Goal: Information Seeking & Learning: Compare options

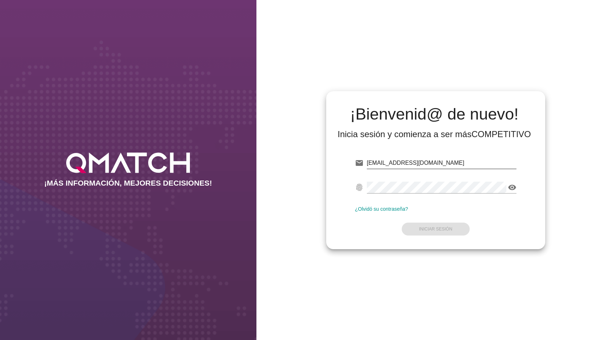
click at [403, 162] on input "[EMAIL_ADDRESS][DOMAIN_NAME]" at bounding box center [442, 163] width 150 height 12
type input "[EMAIL_ADDRESS][DOMAIN_NAME]"
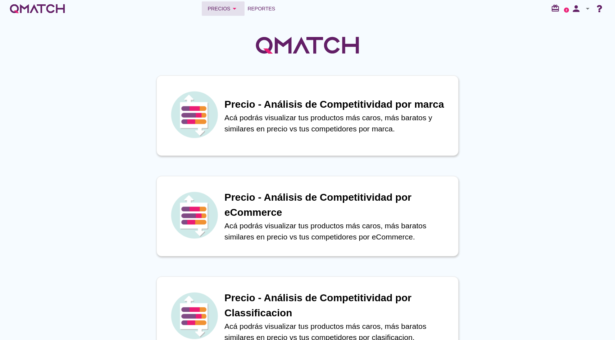
click at [222, 1] on div "Precios arrow_drop_down Reportes redeem 2 person arrow_drop_down" at bounding box center [307, 8] width 615 height 17
click at [219, 9] on div "Precios arrow_drop_down" at bounding box center [222, 8] width 31 height 9
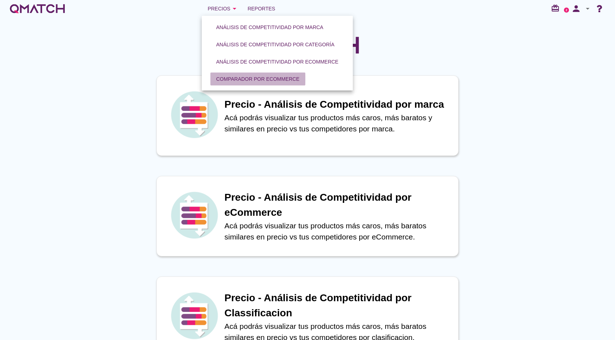
click at [255, 79] on div "Comparador por eCommerce" at bounding box center [257, 79] width 83 height 8
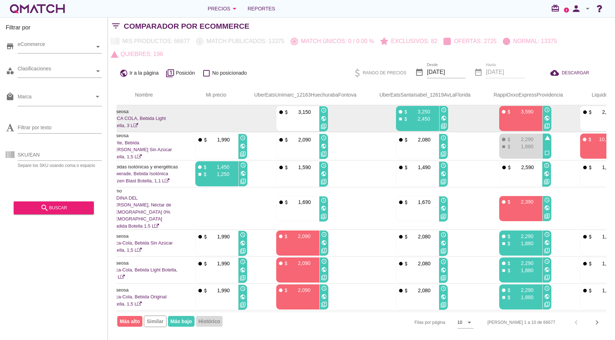
scroll to position [0, 156]
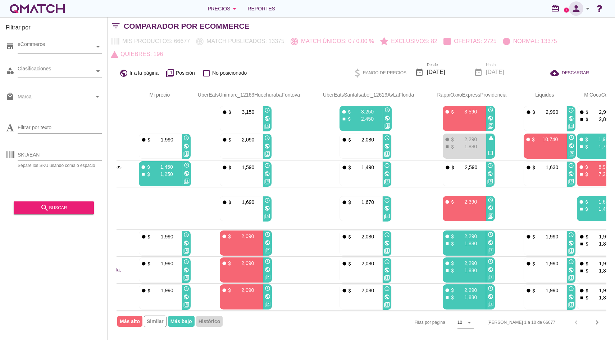
click at [580, 6] on icon "person" at bounding box center [576, 9] width 14 height 10
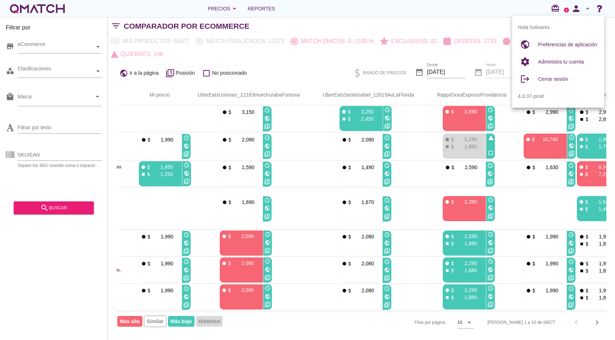
click at [566, 51] on div "Preferencias de aplicación" at bounding box center [568, 44] width 60 height 17
radio input "true"
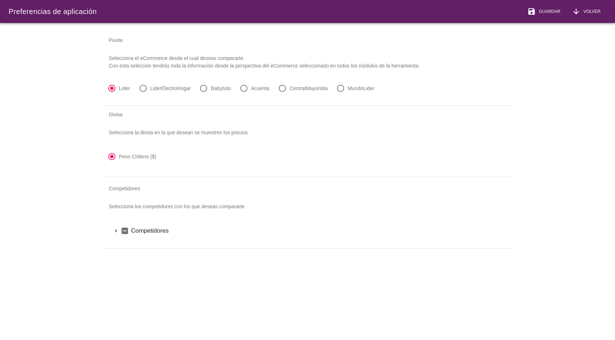
click at [113, 233] on icon "arrow_drop_down" at bounding box center [116, 231] width 9 height 9
click at [127, 243] on icon "arrow_drop_down" at bounding box center [125, 243] width 9 height 9
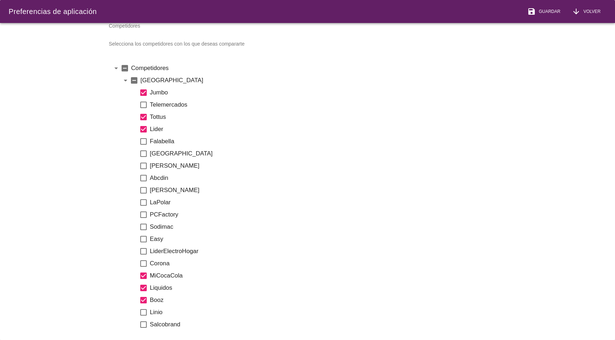
scroll to position [164, 0]
click at [146, 275] on icon "check_box" at bounding box center [143, 274] width 9 height 9
drag, startPoint x: 145, startPoint y: 285, endPoint x: 144, endPoint y: 289, distance: 4.4
click at [145, 285] on icon "check_box" at bounding box center [143, 287] width 9 height 9
click at [144, 294] on div "check_box Booz" at bounding box center [321, 299] width 364 height 12
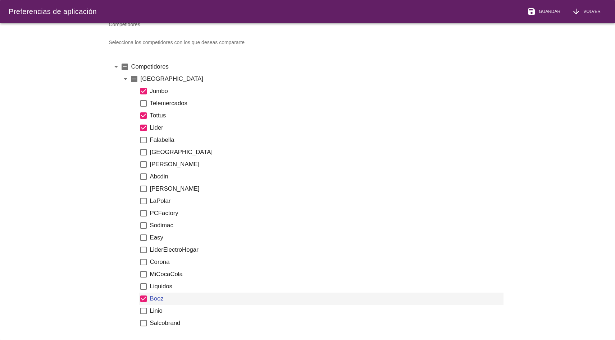
click at [144, 298] on icon "check_box" at bounding box center [143, 299] width 9 height 9
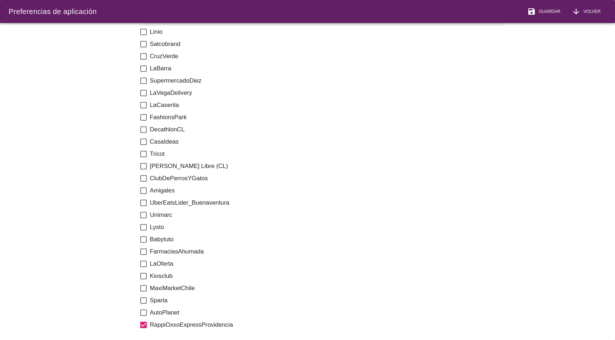
scroll to position [446, 0]
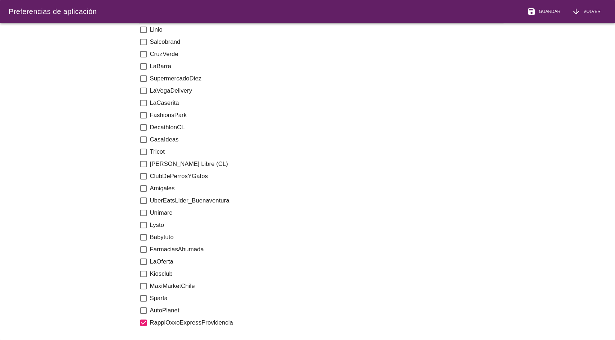
click at [152, 210] on label "Unimarc" at bounding box center [326, 213] width 353 height 9
click at [142, 211] on icon "check_box_outline_blank" at bounding box center [143, 213] width 9 height 9
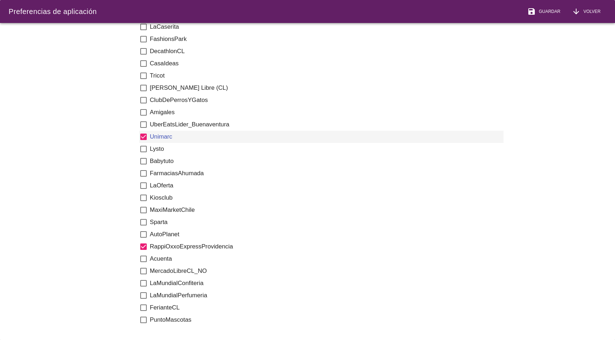
scroll to position [537, 0]
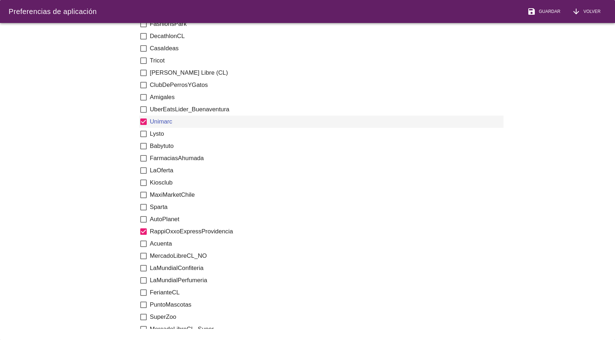
click at [146, 234] on icon "check_box" at bounding box center [143, 232] width 9 height 9
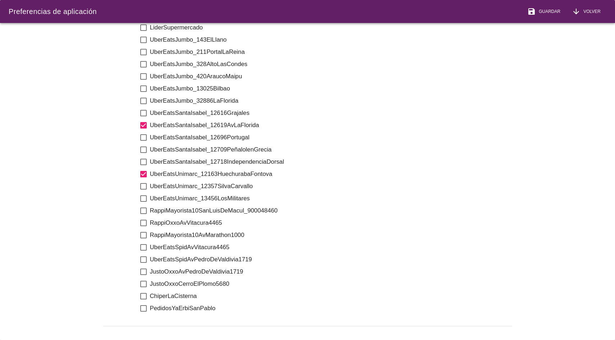
scroll to position [1144, 0]
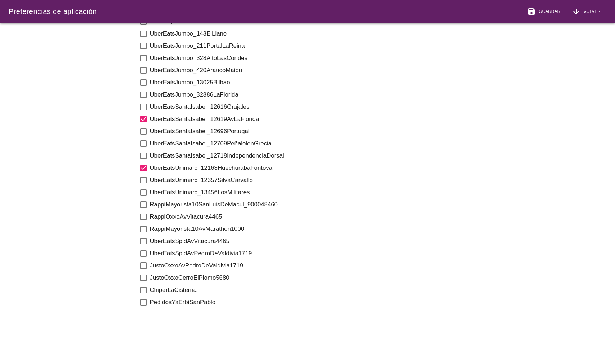
click at [143, 115] on icon "check_box" at bounding box center [143, 119] width 9 height 9
click at [145, 164] on icon "check_box" at bounding box center [143, 168] width 9 height 9
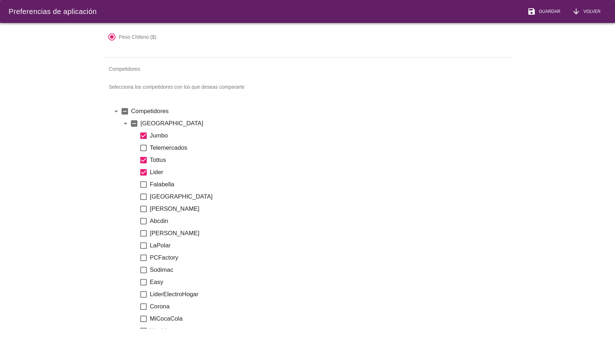
scroll to position [113, 0]
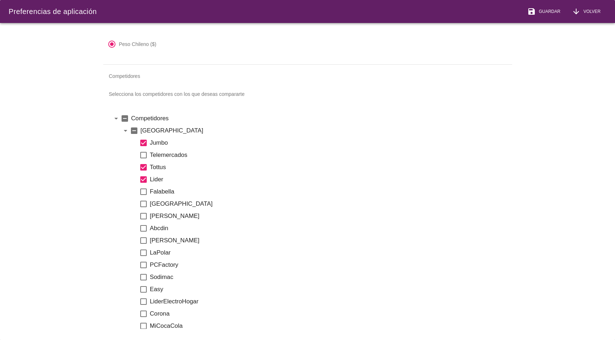
click at [175, 97] on p "Selecciona los competidores con los que deseas compararte" at bounding box center [307, 94] width 409 height 19
click at [178, 95] on p "Selecciona los competidores con los que deseas compararte" at bounding box center [307, 94] width 409 height 19
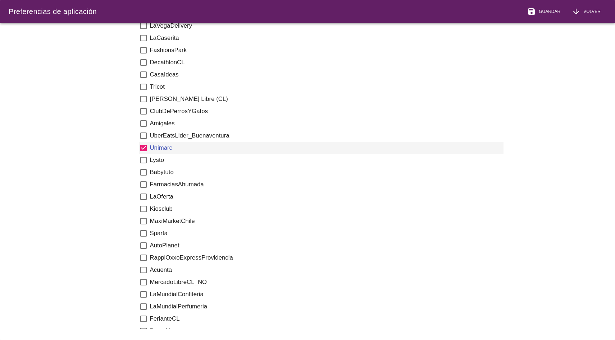
scroll to position [512, 0]
click at [158, 271] on label "Acuenta" at bounding box center [326, 269] width 353 height 9
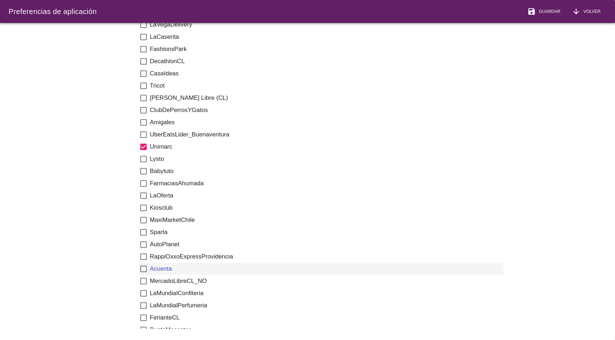
click at [142, 267] on icon "check_box_outline_blank" at bounding box center [143, 269] width 9 height 9
click at [549, 18] on button "save Guardar" at bounding box center [543, 11] width 45 height 23
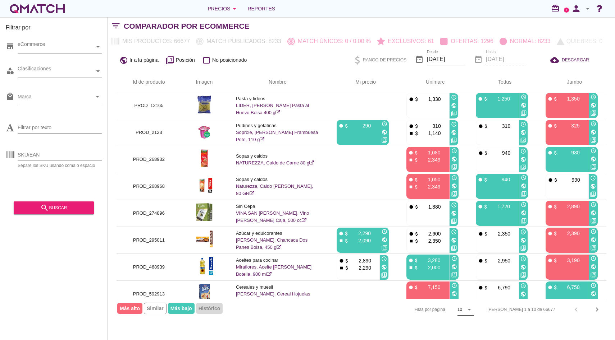
click at [463, 308] on div "10" at bounding box center [460, 310] width 6 height 12
click at [492, 327] on div "50" at bounding box center [491, 324] width 15 height 9
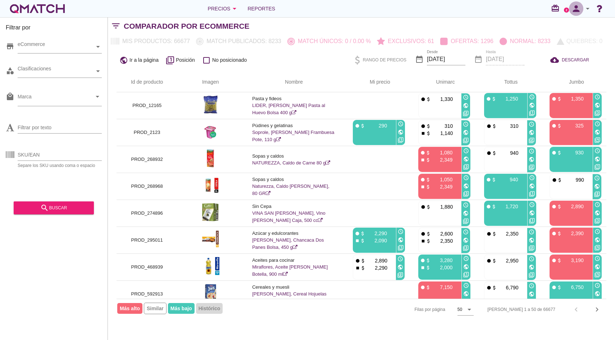
click at [583, 4] on icon "person" at bounding box center [576, 9] width 14 height 10
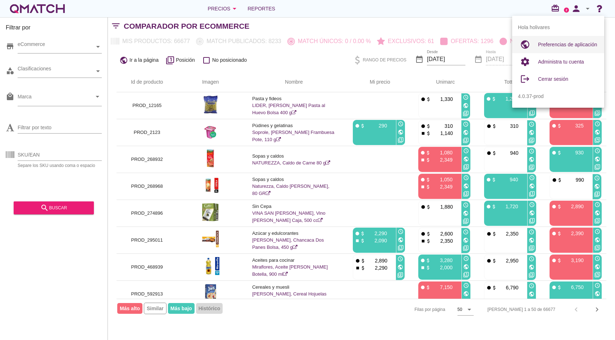
click at [566, 43] on span "Preferencias de aplicación" at bounding box center [567, 45] width 59 height 6
radio input "true"
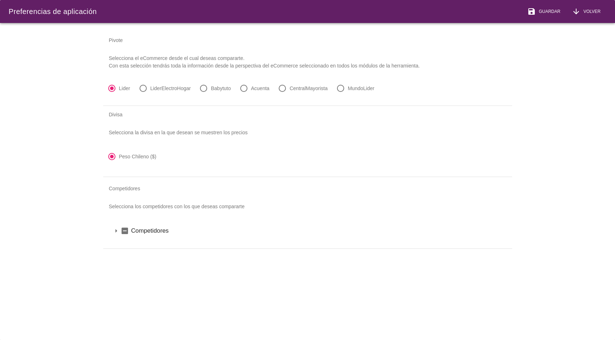
click at [115, 231] on icon "arrow_drop_down" at bounding box center [116, 231] width 9 height 9
click at [127, 243] on icon "arrow_drop_down" at bounding box center [125, 243] width 9 height 9
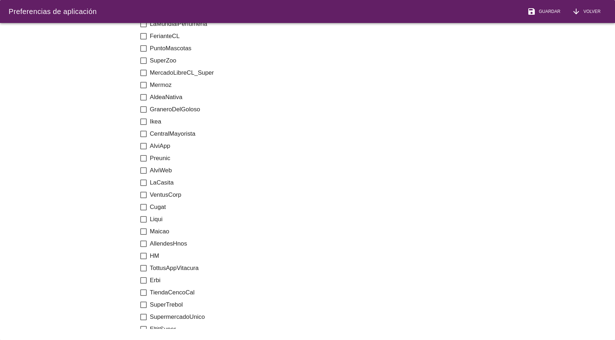
scroll to position [809, 0]
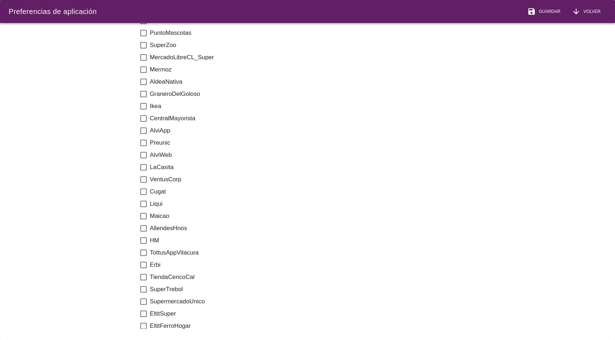
click at [150, 120] on label "CentralMayorista" at bounding box center [326, 118] width 353 height 9
click at [145, 57] on icon "check_box_outline_blank" at bounding box center [143, 57] width 9 height 9
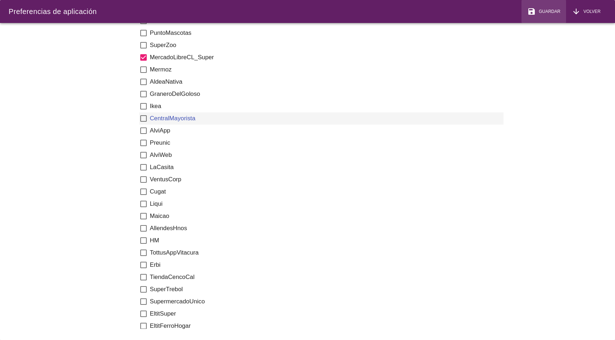
click at [529, 13] on icon "save" at bounding box center [531, 11] width 9 height 9
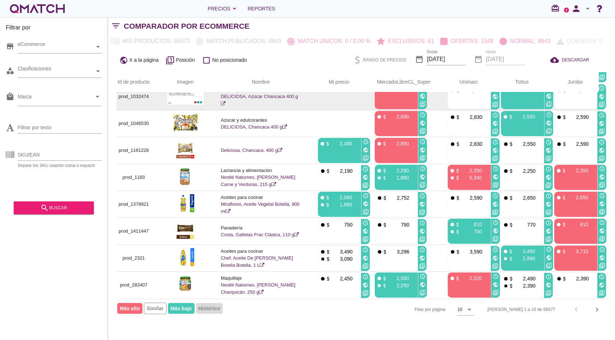
scroll to position [0, 8]
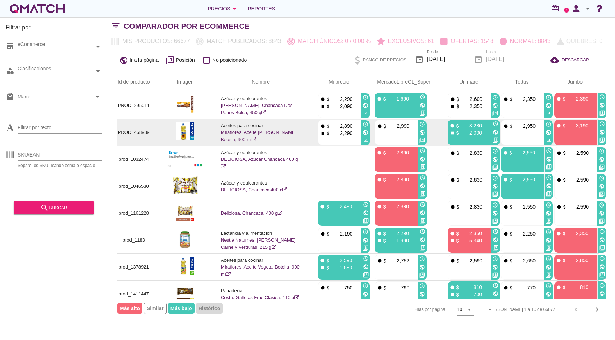
click at [248, 133] on link "Miraflores, Aceite [PERSON_NAME] Botella, 900 ml" at bounding box center [258, 136] width 75 height 13
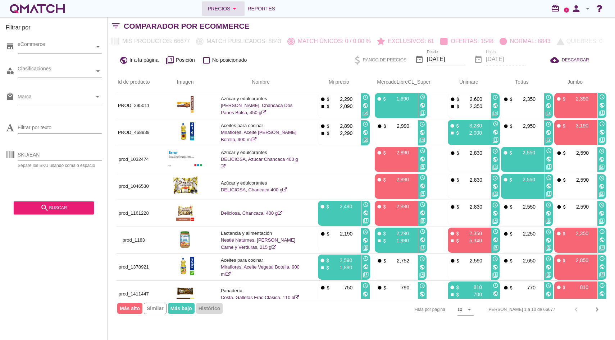
click at [232, 14] on button "Precios arrow_drop_down" at bounding box center [223, 8] width 43 height 14
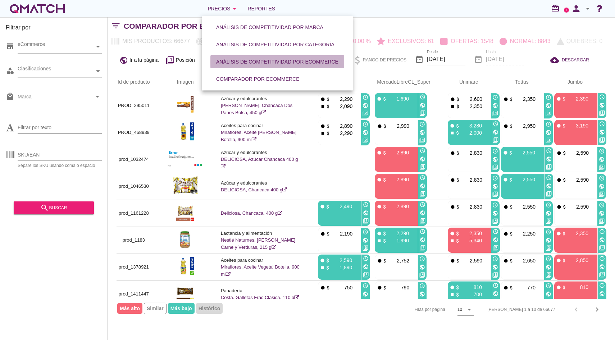
click at [248, 65] on div "Análisis de competitividad por eCommerce" at bounding box center [277, 62] width 122 height 8
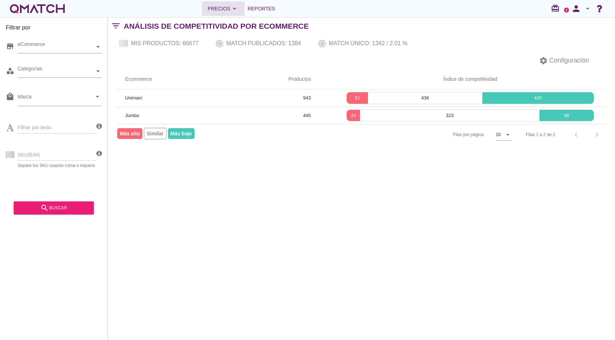
click at [233, 3] on button "Precios arrow_drop_down" at bounding box center [223, 8] width 43 height 14
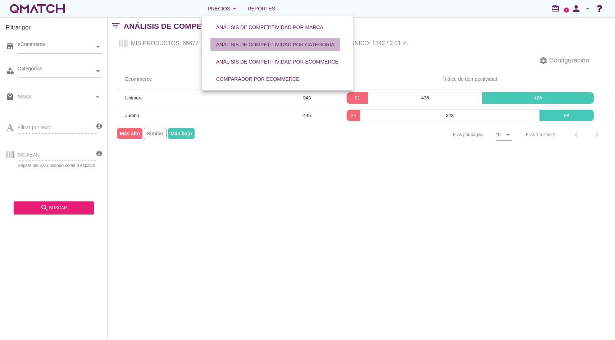
click at [268, 41] on div "Análisis de competitividad por categoría" at bounding box center [275, 45] width 118 height 8
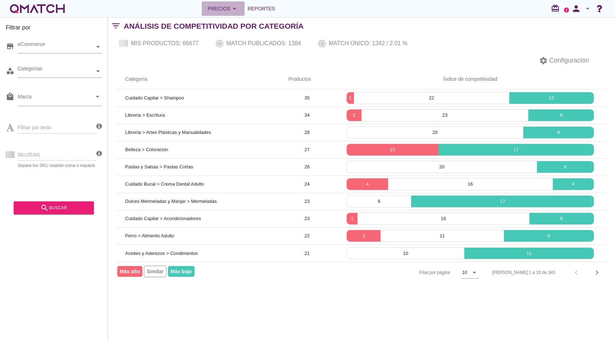
click at [234, 13] on button "Precios arrow_drop_down" at bounding box center [223, 8] width 43 height 14
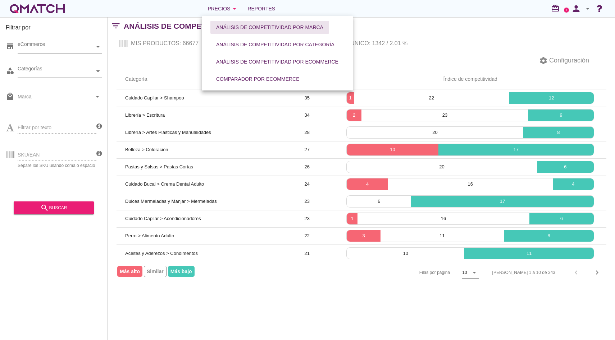
click at [252, 31] on button "Análisis de competitividad por marca" at bounding box center [269, 27] width 119 height 13
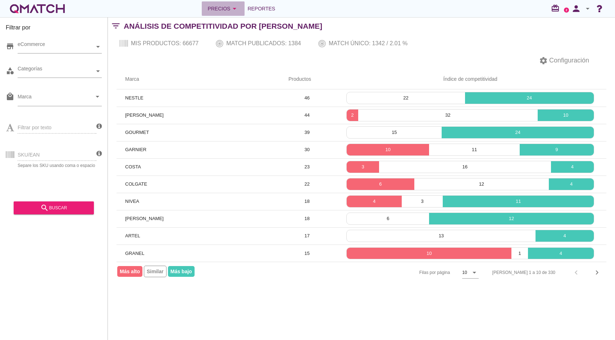
click at [220, 10] on div "Precios arrow_drop_down" at bounding box center [222, 8] width 31 height 9
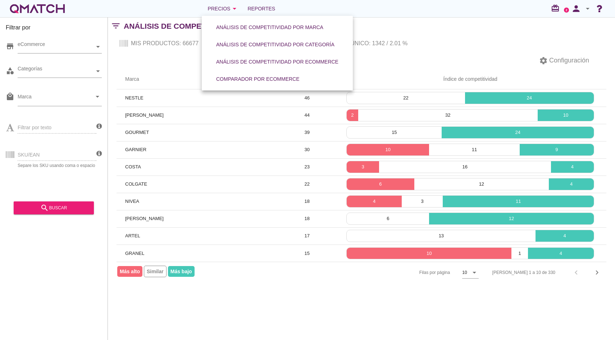
click at [62, 12] on div "white-qmatch-logo" at bounding box center [38, 8] width 58 height 14
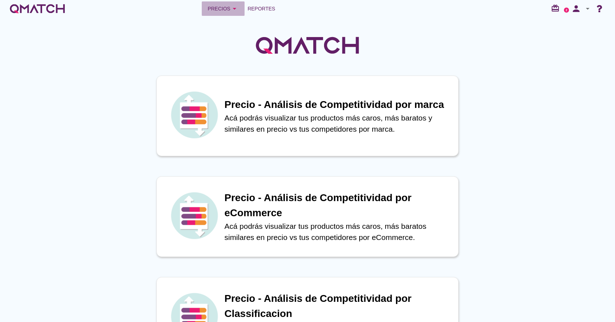
click at [210, 15] on button "Precios arrow_drop_down" at bounding box center [223, 8] width 43 height 14
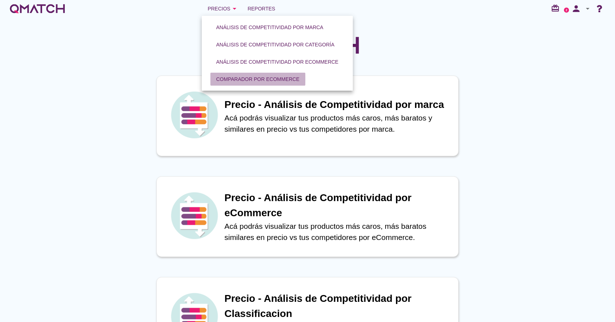
click at [228, 75] on div "Comparador por eCommerce" at bounding box center [257, 79] width 83 height 8
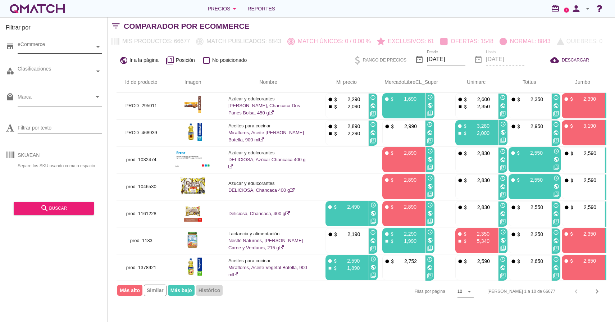
click at [98, 45] on icon at bounding box center [97, 46] width 3 height 3
click at [26, 59] on div at bounding box center [23, 59] width 7 height 9
click at [23, 59] on icon at bounding box center [23, 60] width 3 height 2
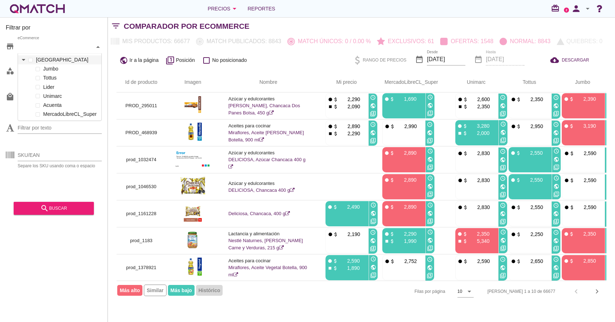
scroll to position [14, 85]
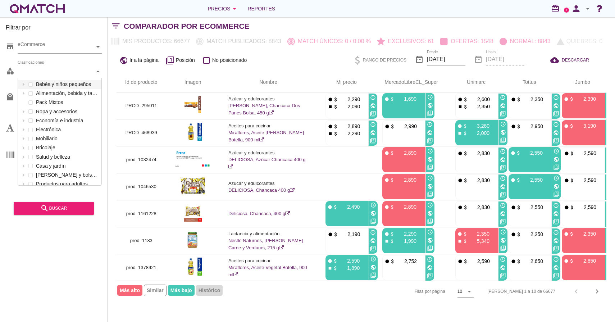
click at [55, 76] on div "Clasificaciones" at bounding box center [56, 71] width 77 height 13
click at [88, 72] on div "Clasificaciones" at bounding box center [56, 72] width 77 height 8
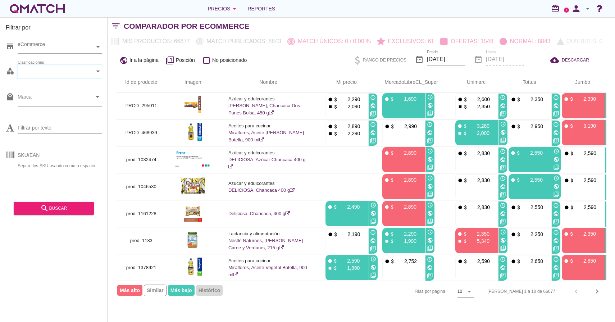
click at [96, 75] on div at bounding box center [98, 71] width 7 height 13
click at [98, 100] on icon "arrow_drop_down" at bounding box center [97, 96] width 9 height 9
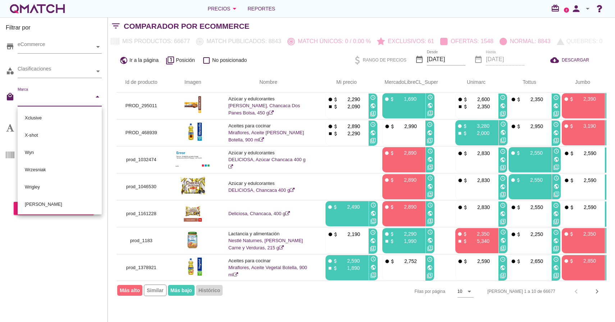
click at [99, 99] on icon "arrow_drop_down" at bounding box center [97, 96] width 9 height 9
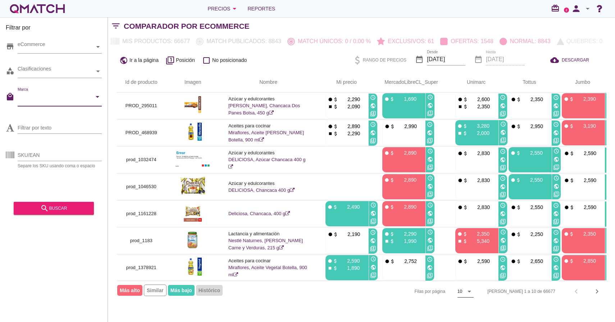
click at [473, 287] on icon "arrow_drop_down" at bounding box center [469, 291] width 9 height 9
click at [491, 307] on div "50" at bounding box center [491, 306] width 15 height 9
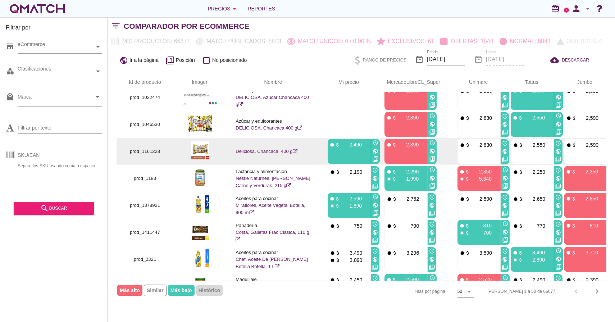
scroll to position [0, 0]
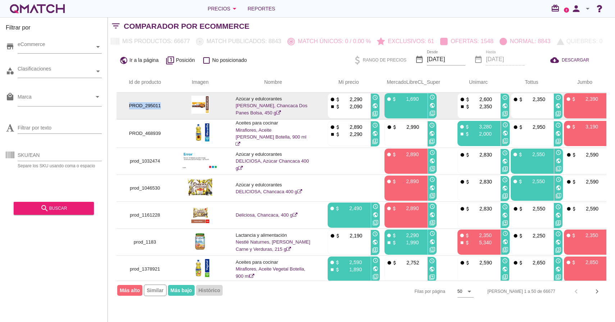
drag, startPoint x: 129, startPoint y: 105, endPoint x: 166, endPoint y: 106, distance: 37.0
click at [166, 106] on td "PROD_295011" at bounding box center [144, 105] width 57 height 27
click at [202, 102] on img at bounding box center [200, 105] width 18 height 18
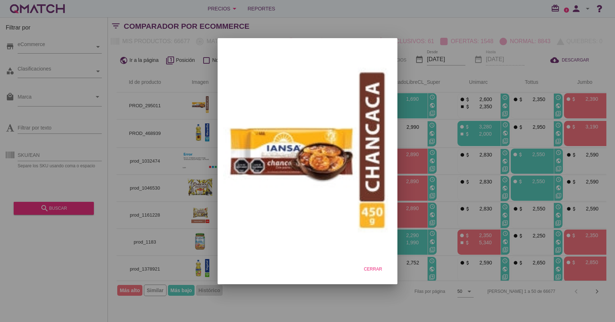
click at [178, 125] on div at bounding box center [307, 161] width 615 height 322
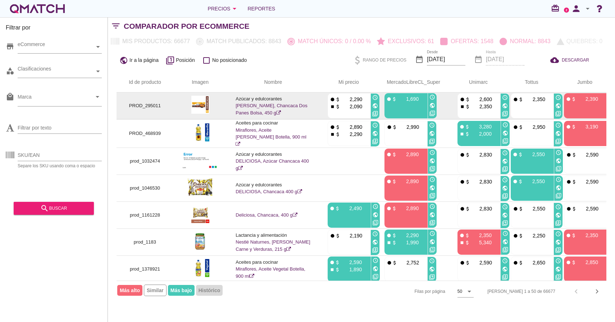
click at [281, 99] on p "Azúcar y edulcorantes" at bounding box center [272, 98] width 75 height 7
click at [280, 99] on p "Azúcar y edulcorantes" at bounding box center [272, 98] width 75 height 7
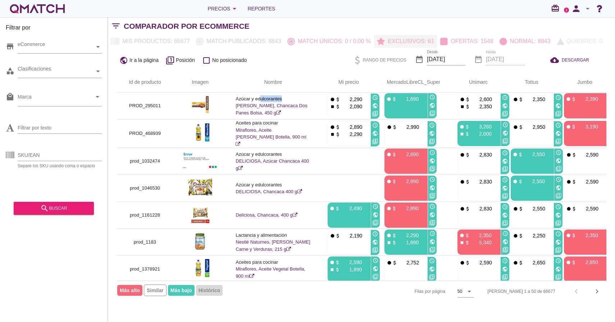
click at [417, 43] on p "Exclusivos: 61" at bounding box center [409, 41] width 49 height 9
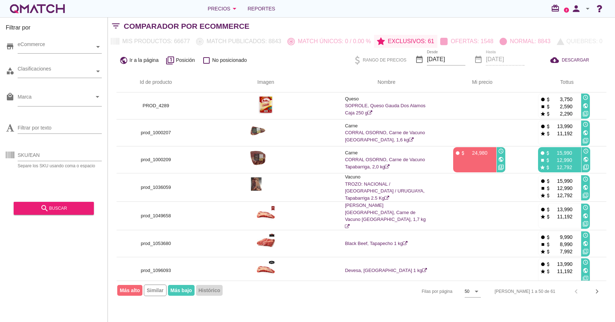
click at [261, 103] on img at bounding box center [265, 105] width 14 height 18
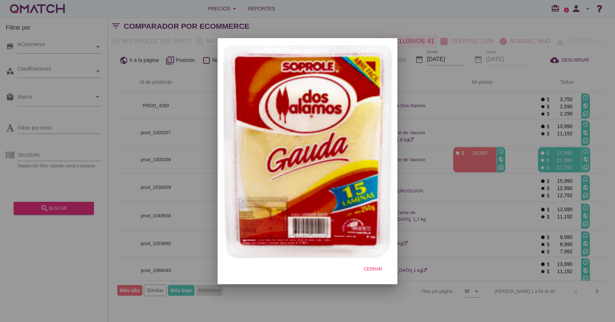
click at [211, 102] on div at bounding box center [307, 161] width 615 height 322
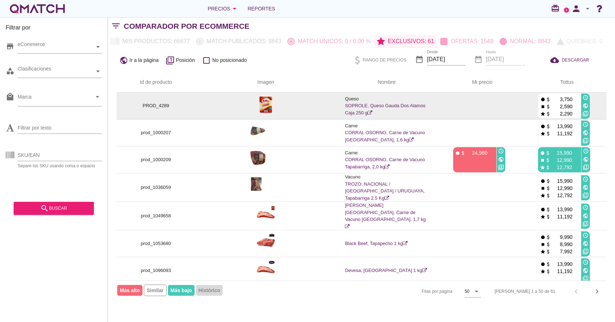
drag, startPoint x: 576, startPoint y: 97, endPoint x: 540, endPoint y: 99, distance: 35.6
click at [540, 99] on div "fiber_manual_record attach_money 3,750" at bounding box center [559, 98] width 38 height 7
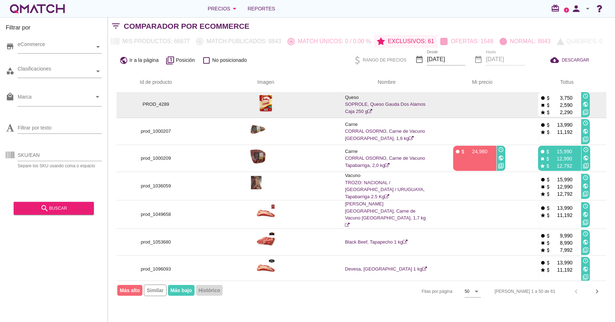
click at [562, 99] on p "3,750" at bounding box center [562, 97] width 22 height 7
drag, startPoint x: 572, startPoint y: 105, endPoint x: 543, endPoint y: 106, distance: 28.8
click at [543, 106] on div "stop attach_money 2,590" at bounding box center [559, 104] width 38 height 7
click at [571, 105] on p "2,590" at bounding box center [562, 104] width 22 height 7
drag, startPoint x: 572, startPoint y: 110, endPoint x: 543, endPoint y: 112, distance: 29.5
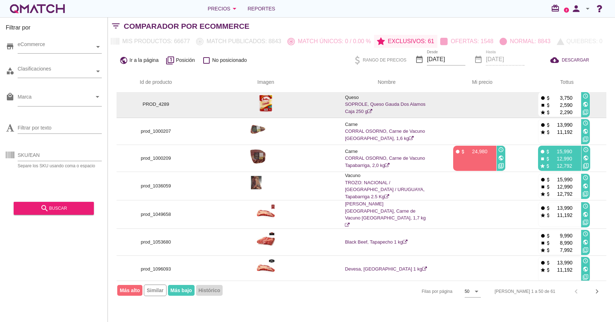
click at [541, 112] on div "star attach_money 2,290" at bounding box center [559, 111] width 38 height 7
click at [562, 106] on p "2,590" at bounding box center [562, 104] width 22 height 7
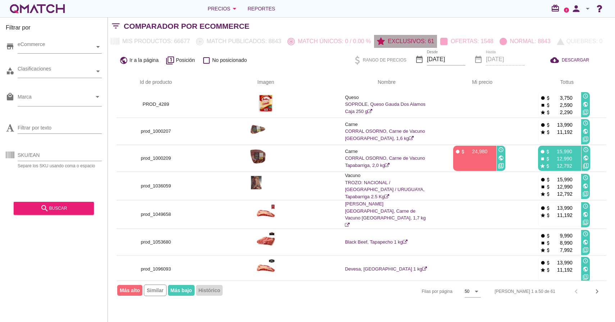
click at [409, 46] on button "Exclusivos: 61" at bounding box center [405, 41] width 63 height 13
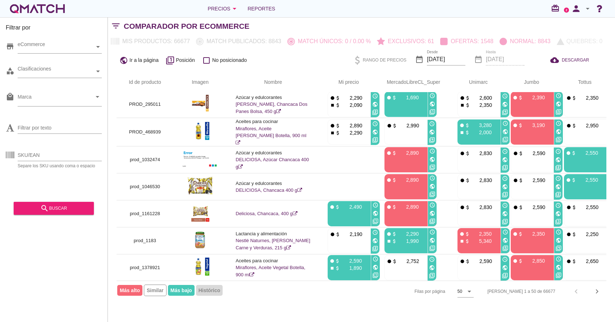
scroll to position [0, 0]
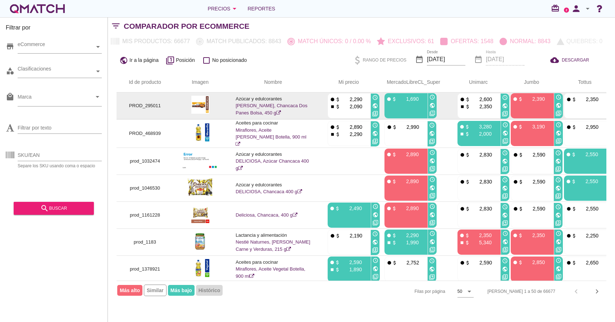
drag, startPoint x: 419, startPoint y: 99, endPoint x: 395, endPoint y: 99, distance: 23.4
click at [395, 99] on div "fiber_manual_record attach_money 1,690" at bounding box center [405, 98] width 38 height 7
drag, startPoint x: 541, startPoint y: 100, endPoint x: 530, endPoint y: 100, distance: 10.8
click at [530, 100] on p "2,390" at bounding box center [534, 98] width 22 height 7
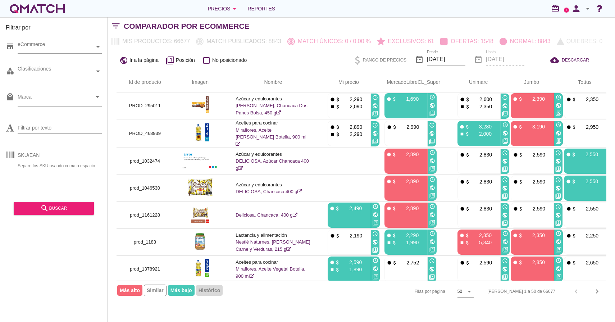
click at [439, 52] on div "date_range Desde 2025-09-25" at bounding box center [440, 60] width 50 height 23
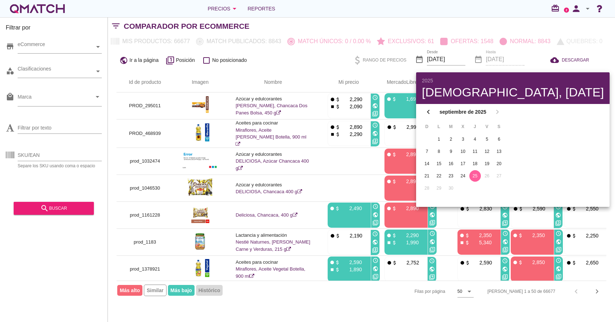
click at [299, 60] on div "public Ir a la página filter_1 Posición check_box_outline_blank No posicionado" at bounding box center [208, 60] width 185 height 14
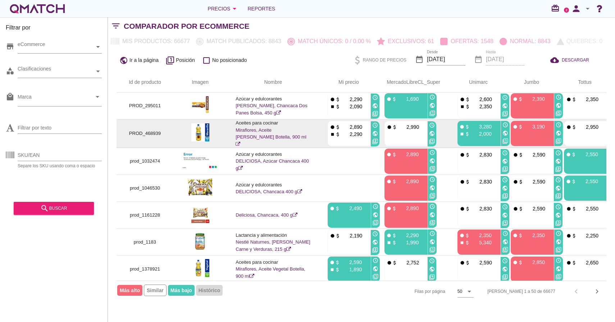
click at [241, 132] on link "Miraflores, Aceite Maravilla Botella, 900 ml" at bounding box center [270, 136] width 71 height 19
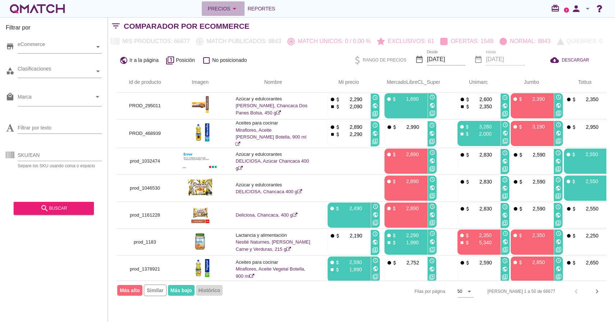
click at [219, 9] on div "Precios arrow_drop_down" at bounding box center [222, 8] width 31 height 9
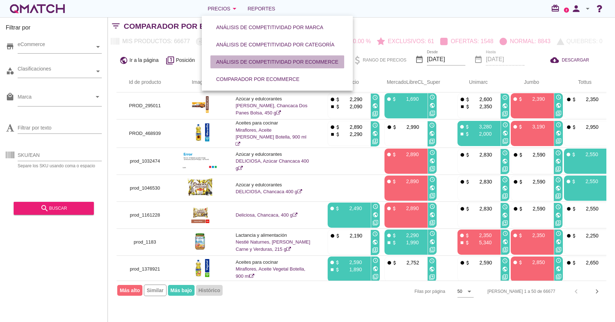
click at [230, 65] on div "Análisis de competitividad por eCommerce" at bounding box center [277, 62] width 122 height 8
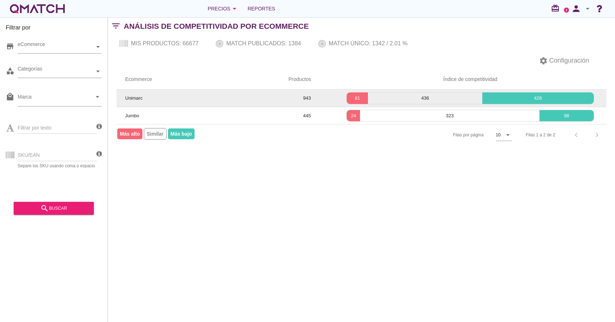
click at [141, 97] on span "Unimarc" at bounding box center [133, 97] width 17 height 5
click at [310, 99] on td "943" at bounding box center [307, 98] width 54 height 17
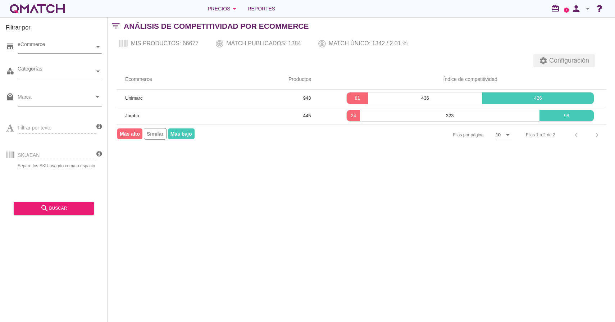
click at [586, 65] on span "Configuración" at bounding box center [568, 61] width 41 height 10
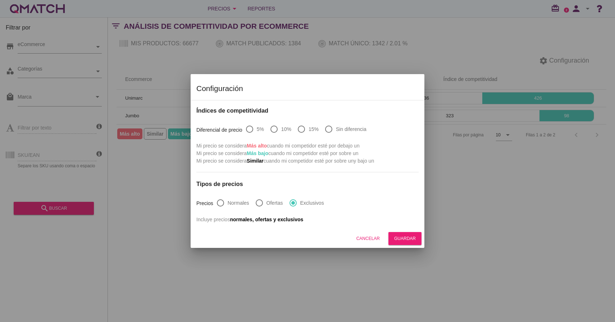
click at [338, 128] on label "Sin diferencia" at bounding box center [351, 128] width 31 height 7
radio input "true"
click at [271, 132] on div at bounding box center [274, 129] width 12 height 12
radio input "true"
click at [256, 134] on div "radio_button_unchecked 5% radio_button_checked 10% radio_button_unchecked 15% r…" at bounding box center [308, 133] width 127 height 17
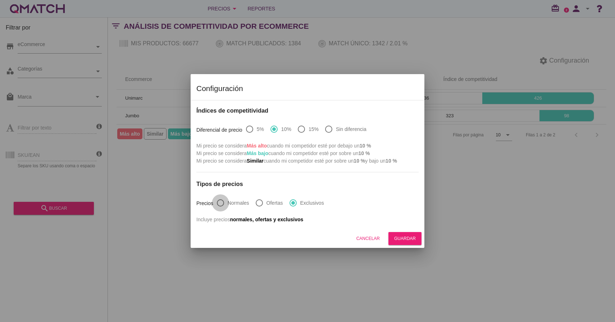
click at [217, 201] on div at bounding box center [220, 203] width 12 height 12
click at [264, 201] on div at bounding box center [259, 203] width 12 height 12
radio input "false"
click at [303, 202] on label "Exclusivos" at bounding box center [312, 202] width 24 height 7
radio input "false"
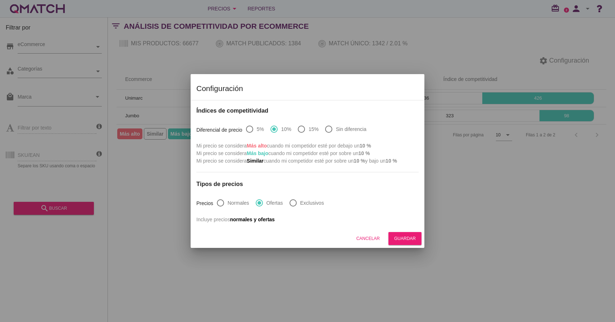
radio input "true"
click at [363, 241] on div "Cancelar" at bounding box center [367, 238] width 23 height 6
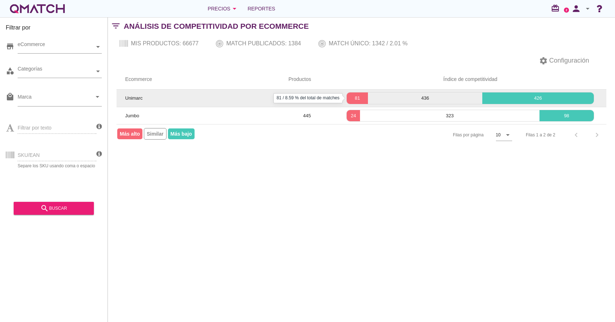
click at [361, 95] on p "81" at bounding box center [357, 98] width 21 height 7
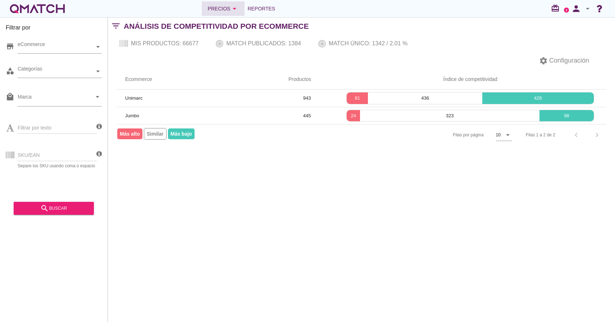
click at [226, 14] on button "Precios arrow_drop_down" at bounding box center [223, 8] width 43 height 14
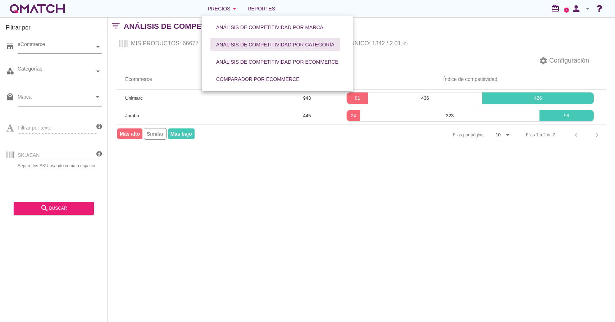
click at [243, 43] on div "Análisis de competitividad por categoría" at bounding box center [275, 45] width 118 height 8
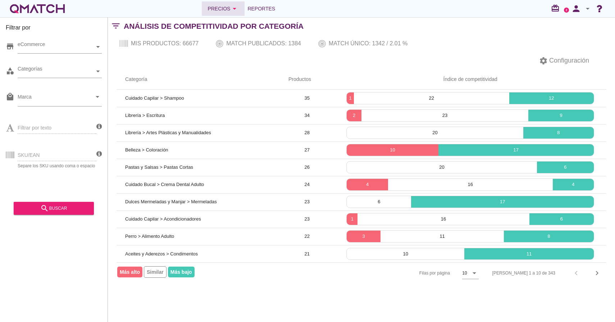
click at [235, 4] on button "Precios arrow_drop_down" at bounding box center [223, 8] width 43 height 14
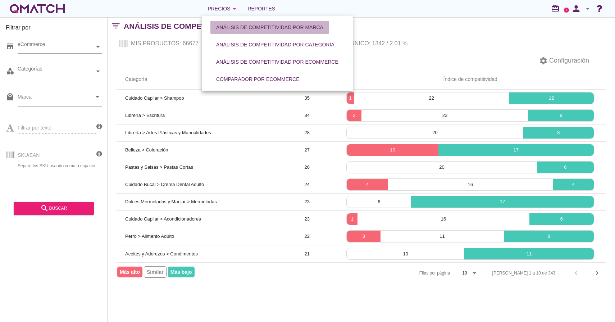
click at [271, 29] on div "Análisis de competitividad por marca" at bounding box center [269, 28] width 107 height 8
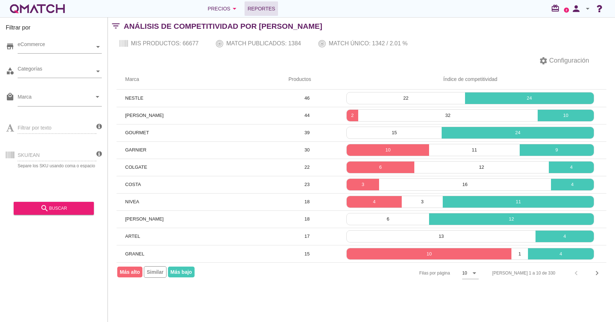
click at [247, 9] on span "Reportes" at bounding box center [261, 8] width 28 height 9
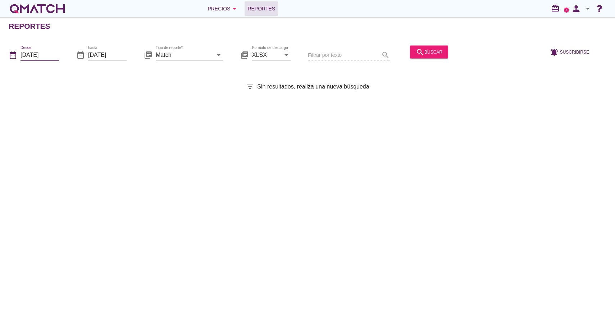
click at [50, 51] on input "2025-09-01" at bounding box center [39, 55] width 38 height 12
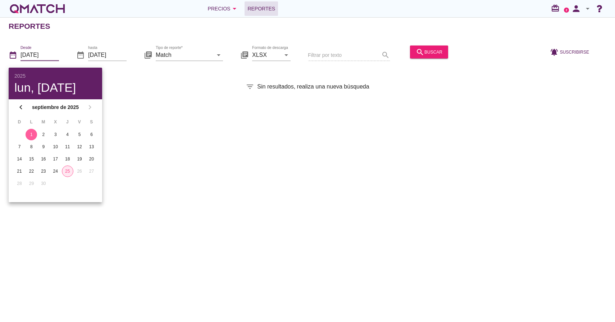
click at [65, 169] on div "25" at bounding box center [67, 171] width 11 height 6
type input "[DATE]"
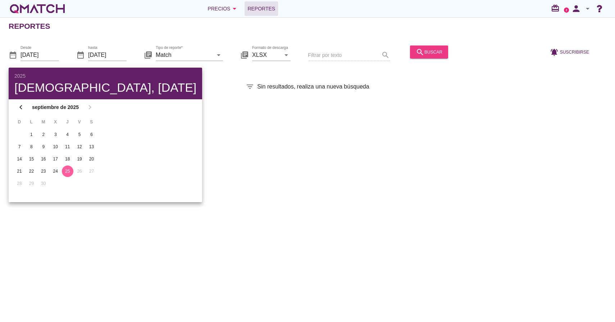
click at [416, 52] on icon "search" at bounding box center [420, 51] width 9 height 9
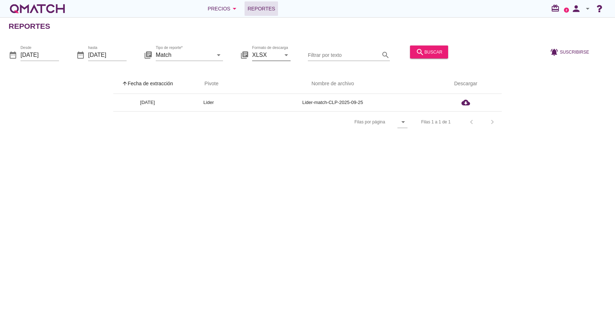
click at [283, 57] on icon "arrow_drop_down" at bounding box center [286, 54] width 9 height 9
click at [198, 60] on div "Tipo de reporte* Match arrow_drop_down" at bounding box center [189, 55] width 67 height 12
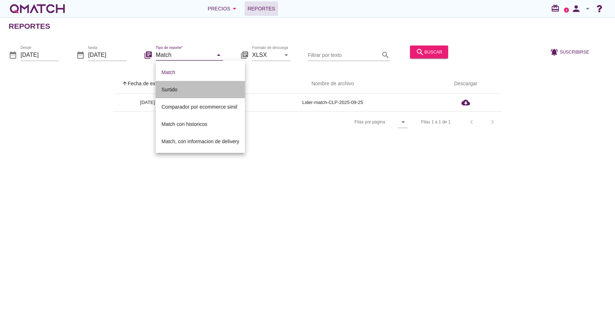
click at [205, 94] on div "Surtido" at bounding box center [200, 89] width 78 height 17
type input "Surtido"
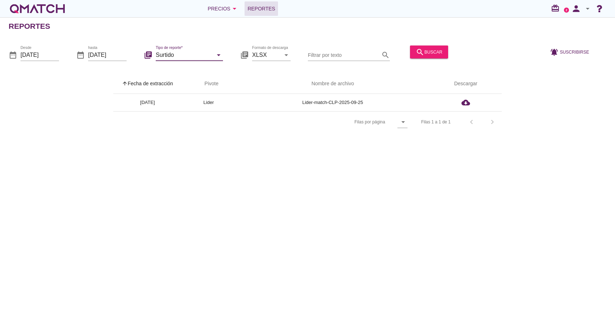
drag, startPoint x: 186, startPoint y: 164, endPoint x: 190, endPoint y: 163, distance: 4.0
click at [186, 164] on div "Reportes date_range Desde 2025-09-25 date_range hasta 2025-09-25 library_books …" at bounding box center [307, 169] width 615 height 304
click at [427, 46] on button "search buscar" at bounding box center [429, 51] width 38 height 13
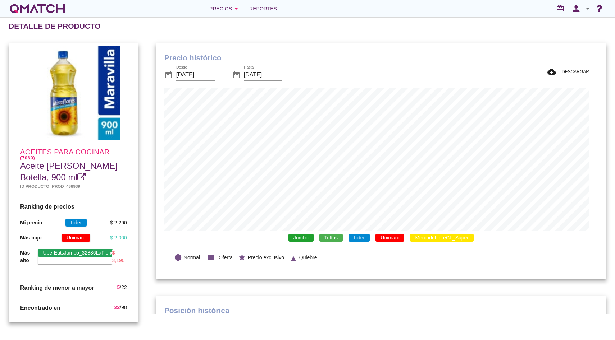
scroll to position [210, 442]
click at [309, 242] on div "Jumbo Tottus Lider Unimarc MercadoLibreCL_Super" at bounding box center [380, 238] width 433 height 13
click at [310, 241] on span "Jumbo" at bounding box center [300, 238] width 25 height 8
click at [331, 234] on span "Tottus" at bounding box center [330, 238] width 23 height 8
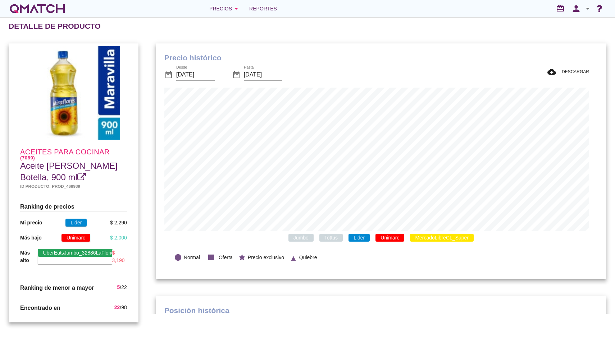
drag, startPoint x: 361, startPoint y: 234, endPoint x: 366, endPoint y: 235, distance: 5.1
click at [361, 234] on span "Lider" at bounding box center [358, 238] width 21 height 8
drag, startPoint x: 379, startPoint y: 235, endPoint x: 440, endPoint y: 234, distance: 61.9
click at [379, 235] on span "Unimarc" at bounding box center [389, 238] width 29 height 8
click at [449, 234] on span "MercadoLibreCL_Super" at bounding box center [442, 238] width 64 height 8
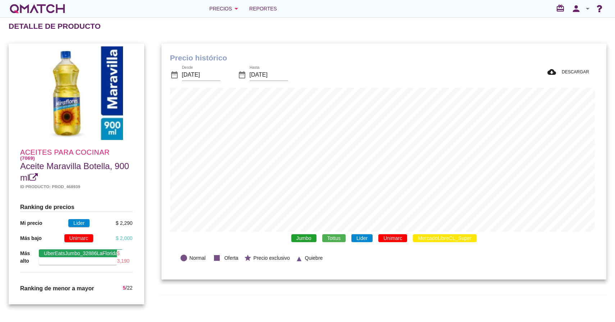
scroll to position [210, 442]
drag, startPoint x: 441, startPoint y: 239, endPoint x: 415, endPoint y: 240, distance: 25.9
click at [441, 239] on span "MercadoLibreCL_Super" at bounding box center [445, 238] width 64 height 8
click at [396, 240] on span "Unimarc" at bounding box center [392, 238] width 29 height 8
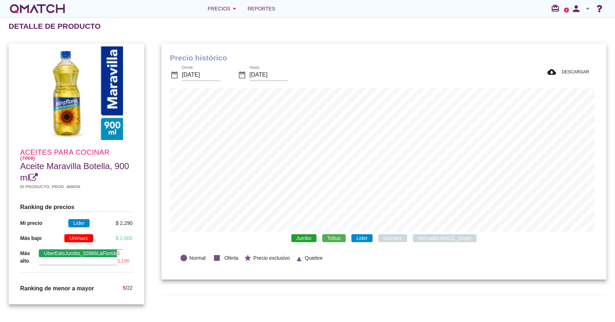
click at [346, 240] on div "Jumbo Tottus Lider Unimarc MercadoLibreCL_Super" at bounding box center [383, 238] width 427 height 13
drag, startPoint x: 354, startPoint y: 239, endPoint x: 335, endPoint y: 240, distance: 18.7
click at [353, 239] on span "Lider" at bounding box center [361, 238] width 21 height 8
click at [330, 240] on span "Tottus" at bounding box center [333, 238] width 23 height 8
click at [303, 239] on span "Jumbo" at bounding box center [303, 238] width 25 height 8
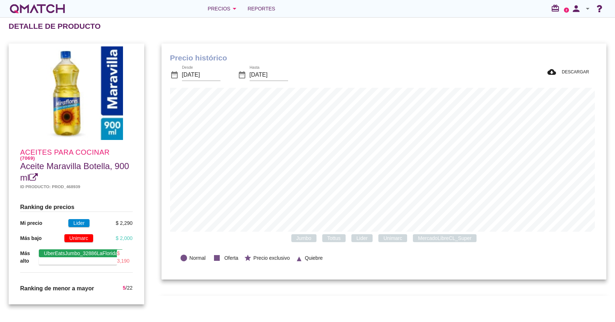
click at [298, 238] on span "Jumbo" at bounding box center [303, 238] width 25 height 8
click at [364, 237] on span "Lider" at bounding box center [361, 238] width 21 height 8
click at [202, 73] on input "[DATE]" at bounding box center [201, 75] width 38 height 12
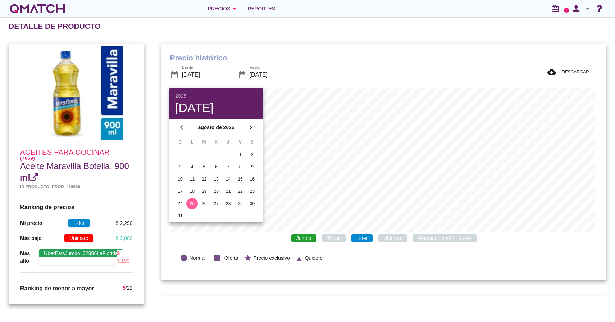
click at [353, 73] on div "date_range Desde [DATE] date_range Hasta [DATE]" at bounding box center [291, 75] width 243 height 24
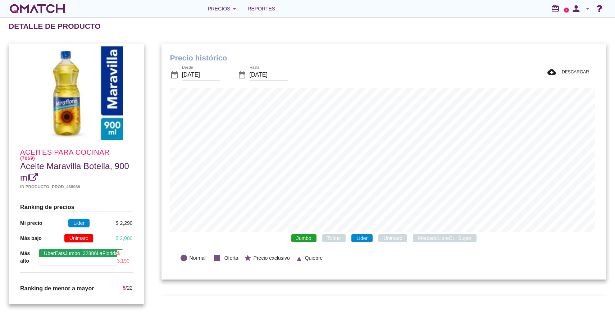
click at [395, 237] on span "Unimarc" at bounding box center [392, 238] width 29 height 8
click at [431, 237] on span "MercadoLibreCL_Super" at bounding box center [445, 238] width 64 height 8
click at [431, 236] on span "MercadoLibreCL_Super" at bounding box center [445, 238] width 64 height 8
click at [387, 236] on span "Unimarc" at bounding box center [392, 238] width 29 height 8
drag, startPoint x: 204, startPoint y: 257, endPoint x: 194, endPoint y: 238, distance: 21.7
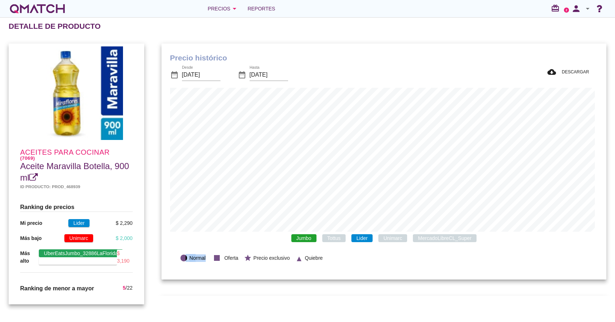
click at [185, 257] on div "lens Normal" at bounding box center [193, 258] width 26 height 22
click at [339, 238] on span "Tottus" at bounding box center [333, 238] width 23 height 8
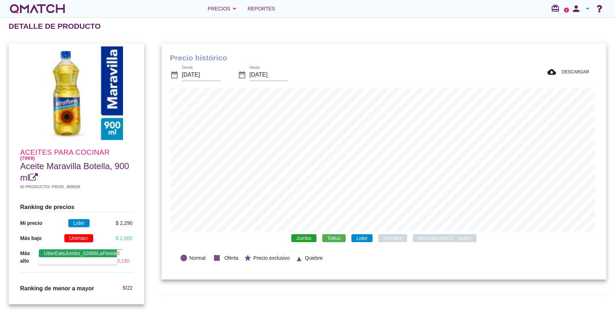
click at [366, 237] on span "Lider" at bounding box center [361, 238] width 21 height 8
drag, startPoint x: 303, startPoint y: 237, endPoint x: 310, endPoint y: 237, distance: 7.2
click at [303, 237] on span "Jumbo" at bounding box center [303, 238] width 25 height 8
drag, startPoint x: 332, startPoint y: 238, endPoint x: 345, endPoint y: 237, distance: 12.9
click at [332, 238] on span "Tottus" at bounding box center [333, 238] width 23 height 8
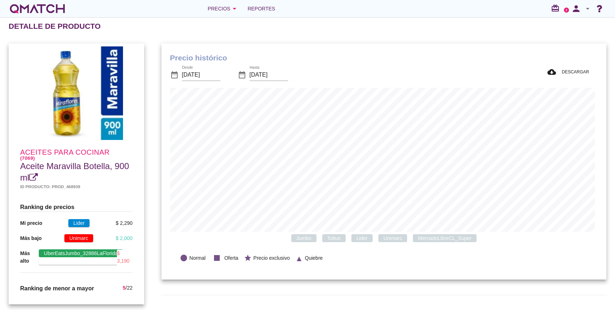
click at [361, 237] on span "Lider" at bounding box center [361, 238] width 21 height 8
click at [401, 241] on span "Unimarc" at bounding box center [392, 238] width 29 height 8
click at [438, 238] on span "MercadoLibreCL_Super" at bounding box center [445, 238] width 64 height 8
click at [435, 238] on span "MercadoLibreCL_Super" at bounding box center [445, 238] width 64 height 8
click at [394, 238] on span "Unimarc" at bounding box center [392, 238] width 29 height 8
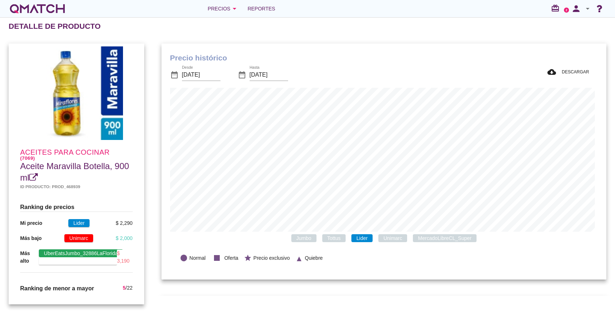
click at [364, 237] on span "Lider" at bounding box center [361, 238] width 21 height 8
drag, startPoint x: 127, startPoint y: 222, endPoint x: 42, endPoint y: 220, distance: 84.5
click at [42, 220] on div "Mi precio Lider $ 2,290" at bounding box center [76, 223] width 113 height 8
click at [104, 225] on div at bounding box center [103, 223] width 26 height 8
drag, startPoint x: 130, startPoint y: 238, endPoint x: 45, endPoint y: 235, distance: 85.6
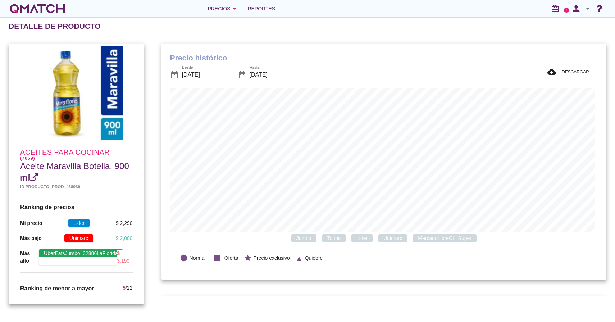
click at [45, 235] on div "Ranking de precios Mi precio Lider $ 2,290 Más bajo Unimarc $ 2,000 Más alto Ub…" at bounding box center [76, 238] width 124 height 82
click at [45, 235] on div at bounding box center [53, 238] width 23 height 8
drag, startPoint x: 124, startPoint y: 261, endPoint x: 112, endPoint y: 260, distance: 12.2
click at [112, 260] on div "Más alto UberEatsJumbo_32886LaFlorida $ 3,190" at bounding box center [76, 256] width 113 height 15
click at [119, 251] on div "$ 3,190" at bounding box center [124, 256] width 15 height 15
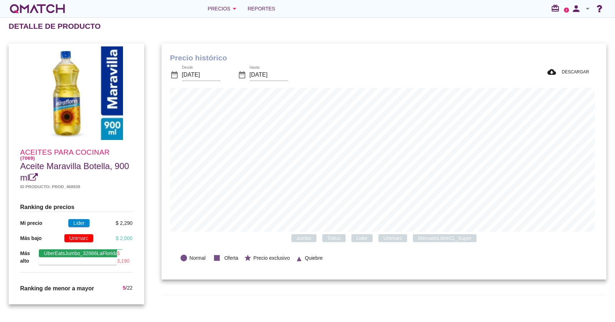
click at [115, 288] on div at bounding box center [108, 288] width 29 height 9
drag, startPoint x: 127, startPoint y: 287, endPoint x: 16, endPoint y: 288, distance: 111.1
click at [14, 288] on div "Ranking de menor a mayor 5 / 22" at bounding box center [76, 288] width 124 height 20
click at [127, 287] on span "22" at bounding box center [130, 288] width 6 height 6
click at [123, 288] on span "5" at bounding box center [124, 288] width 3 height 6
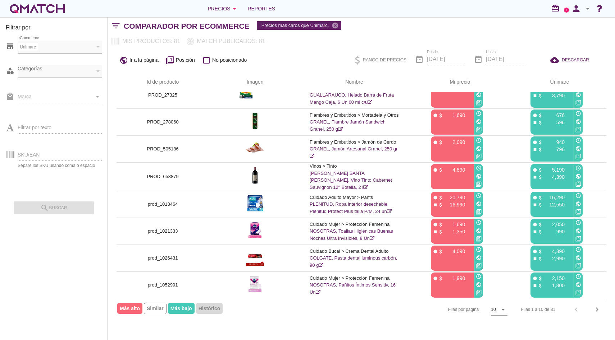
scroll to position [63, 0]
